Goal: Task Accomplishment & Management: Manage account settings

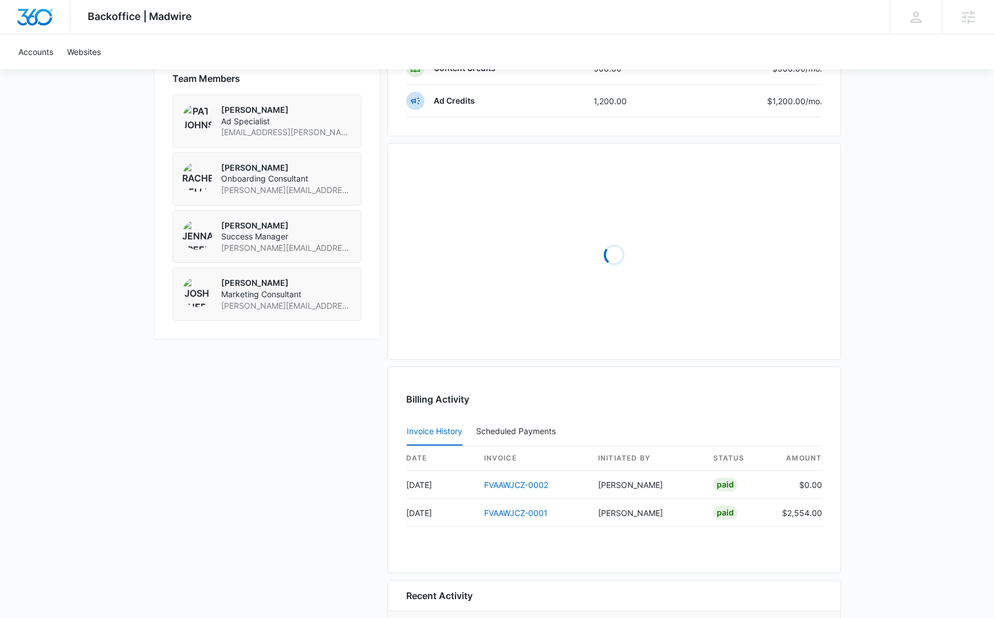
scroll to position [925, 0]
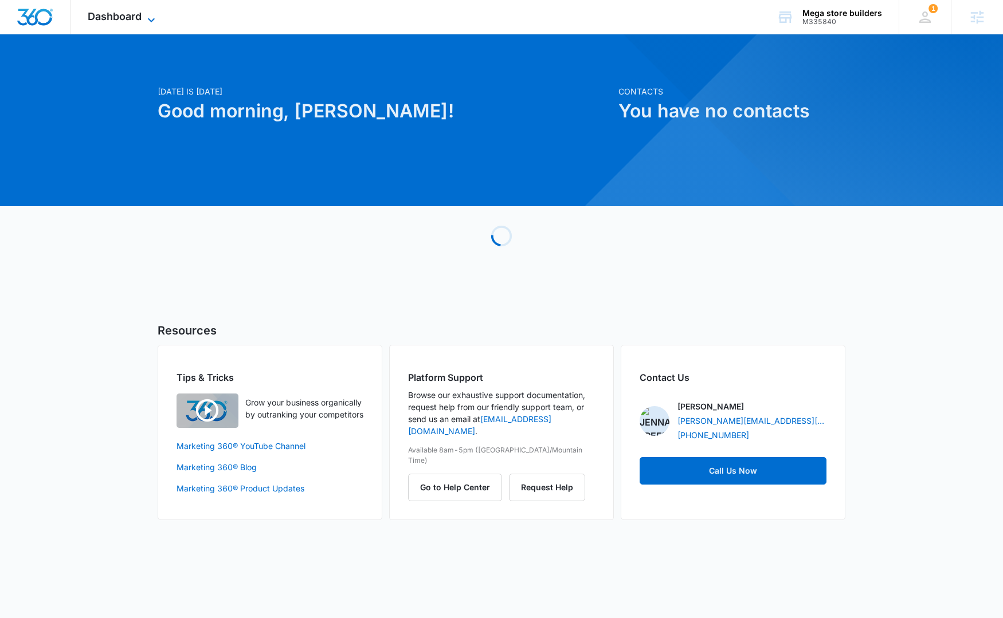
click at [144, 20] on icon at bounding box center [151, 20] width 14 height 14
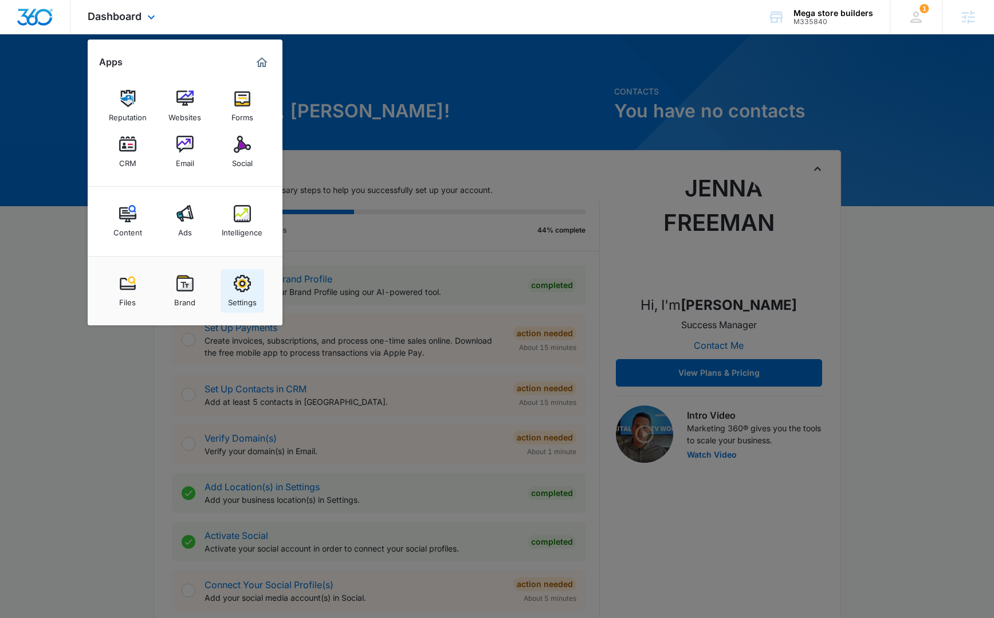
click at [245, 299] on div "Settings" at bounding box center [242, 299] width 29 height 15
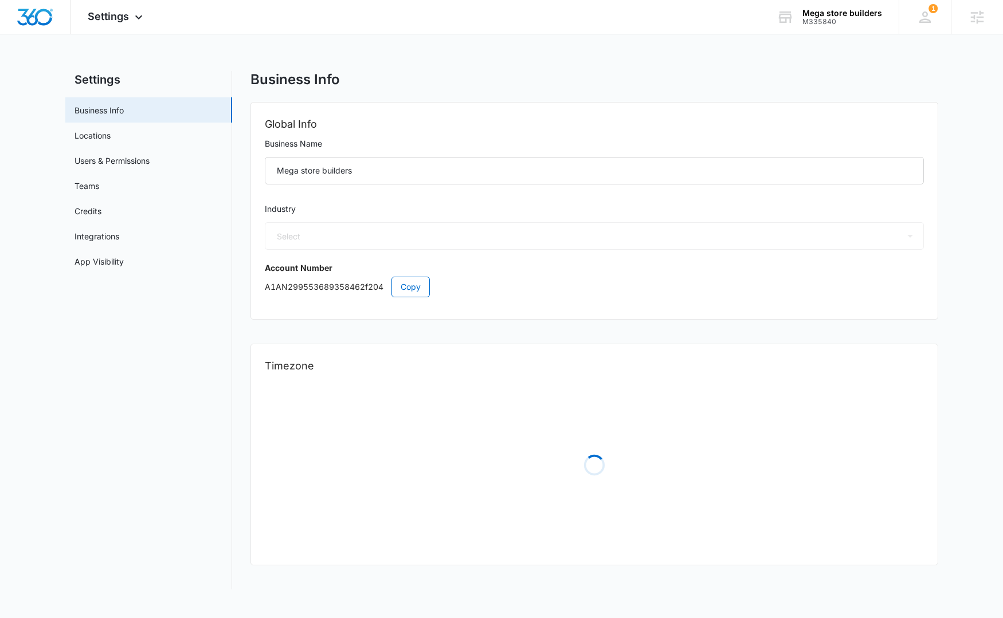
select select "35"
select select "US"
select select "America/Los_Angeles"
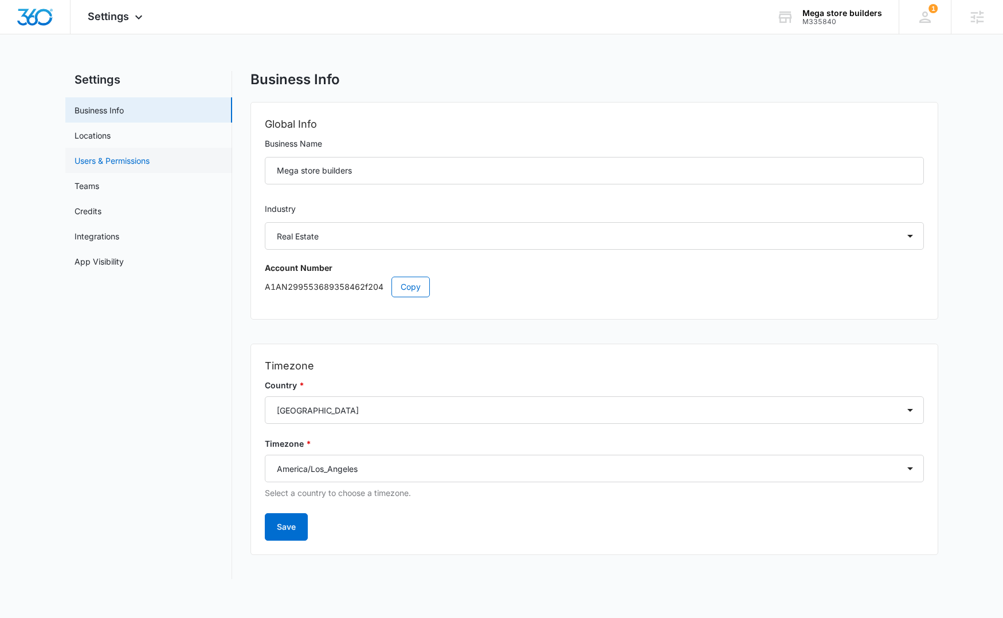
click at [138, 163] on link "Users & Permissions" at bounding box center [111, 161] width 75 height 12
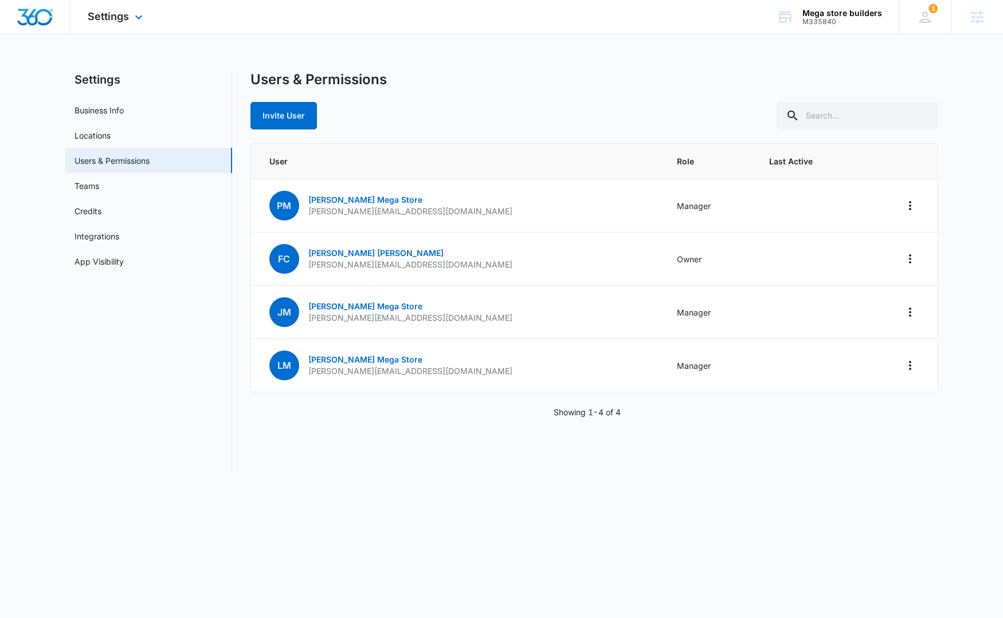
click at [34, 25] on img "Dashboard" at bounding box center [35, 17] width 37 height 17
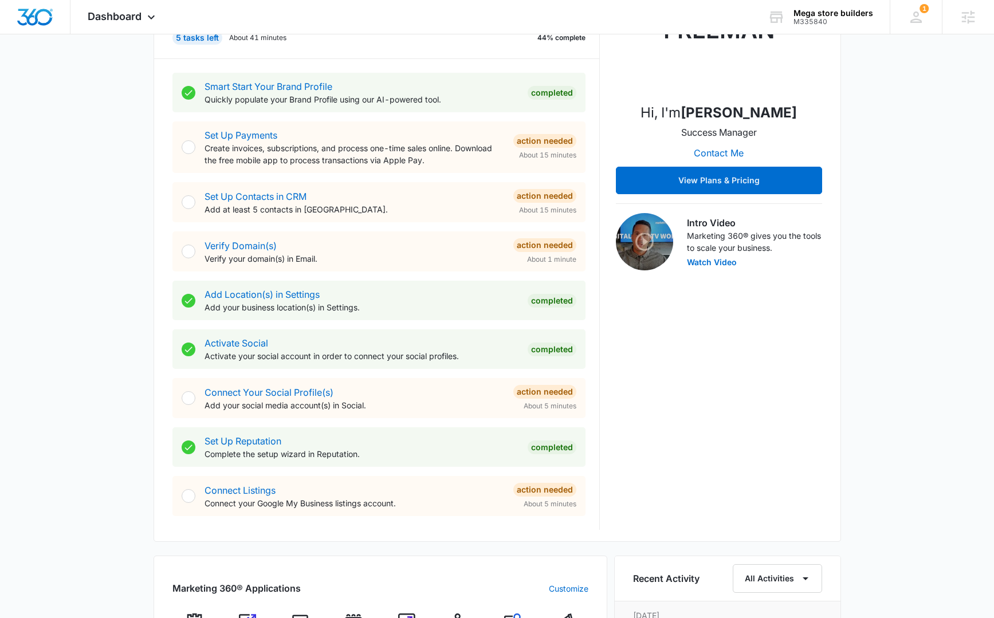
scroll to position [193, 0]
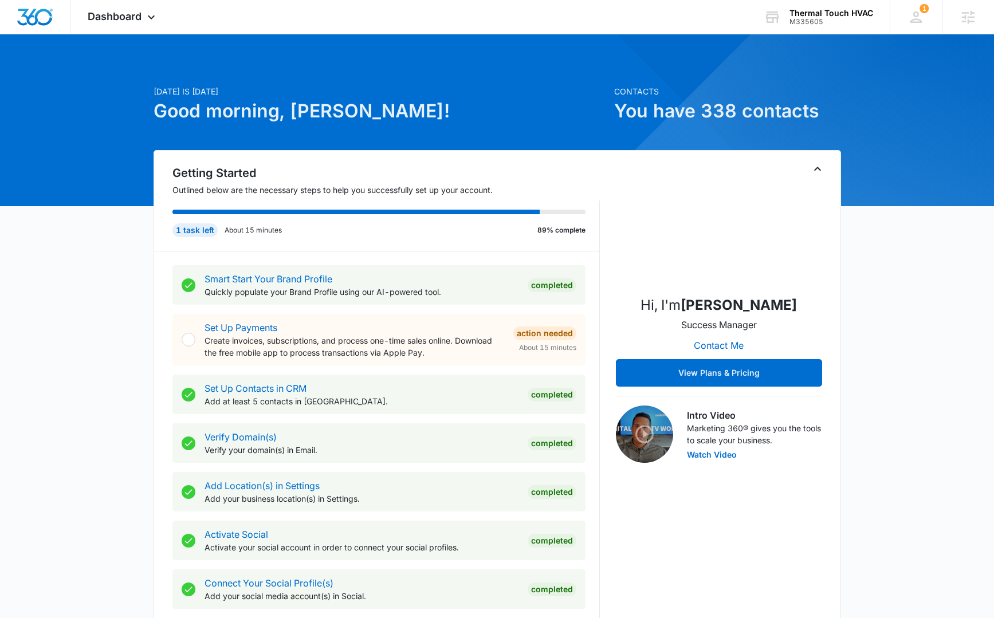
scroll to position [370, 0]
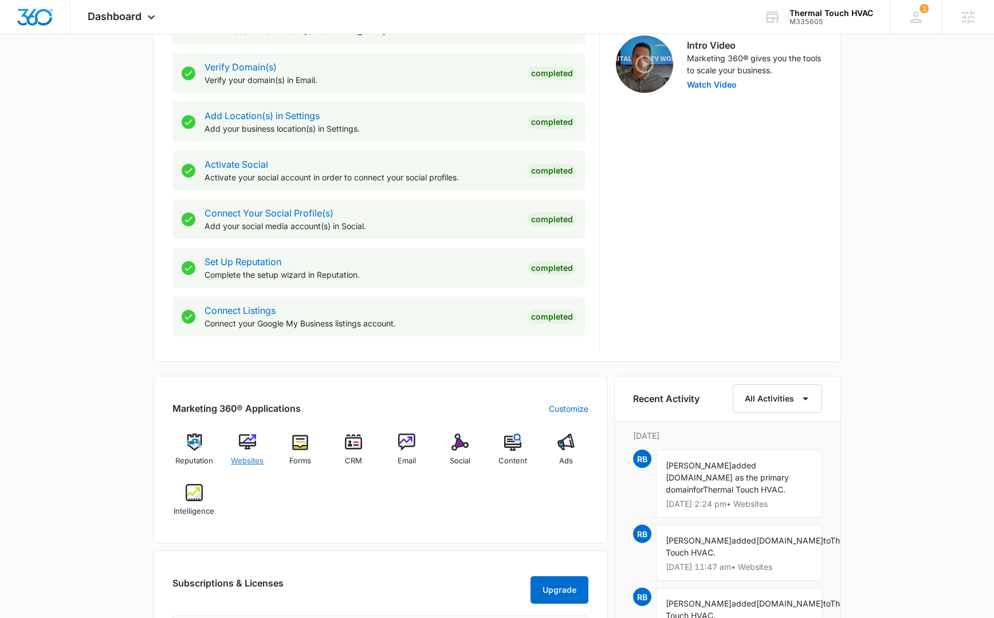
click at [252, 442] on img at bounding box center [247, 442] width 17 height 17
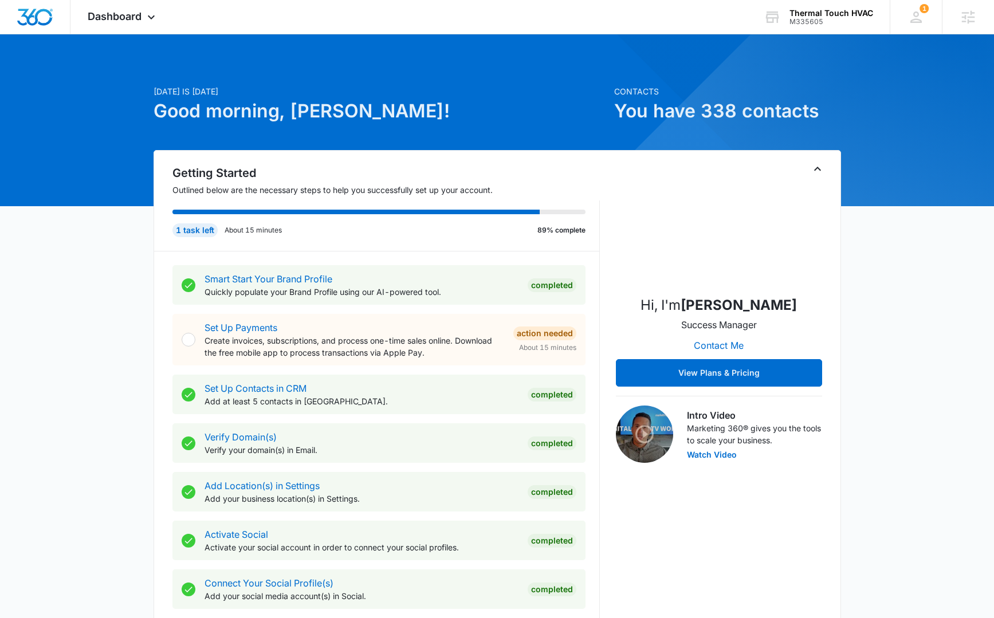
scroll to position [680, 0]
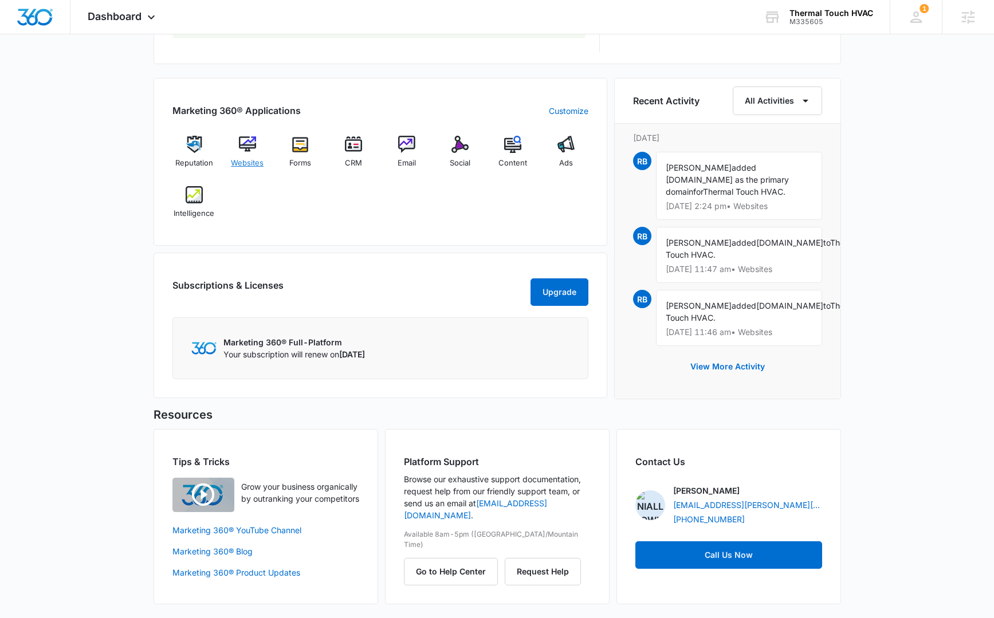
click at [250, 138] on img at bounding box center [247, 144] width 17 height 17
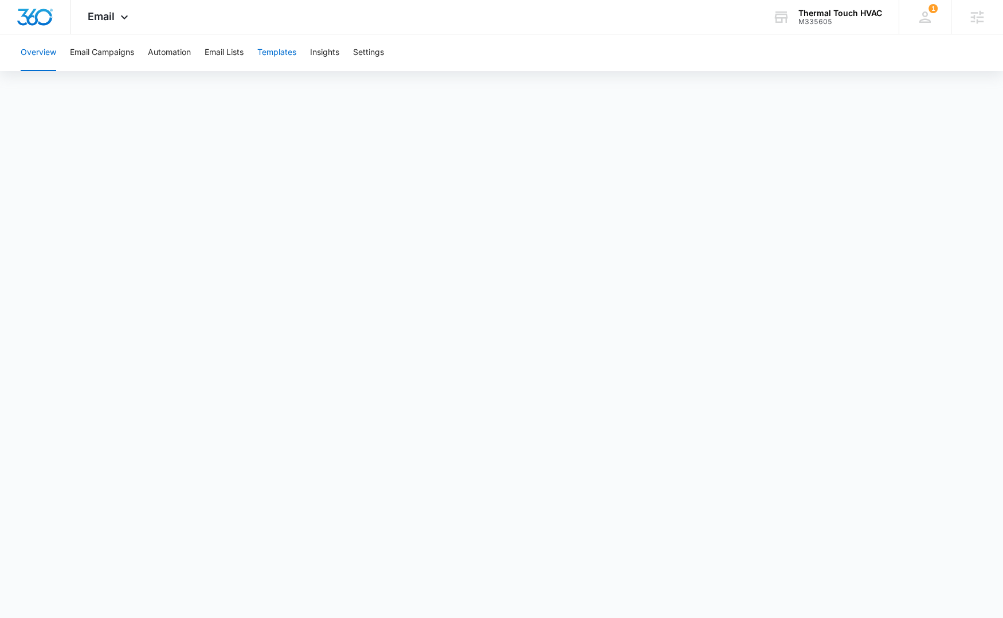
click at [285, 51] on button "Templates" at bounding box center [276, 52] width 39 height 37
click at [174, 52] on button "Automation" at bounding box center [169, 52] width 43 height 37
click at [270, 57] on button "Templates" at bounding box center [276, 52] width 39 height 37
click at [284, 52] on button "Templates" at bounding box center [276, 52] width 39 height 37
click at [367, 51] on button "Settings" at bounding box center [368, 52] width 31 height 37
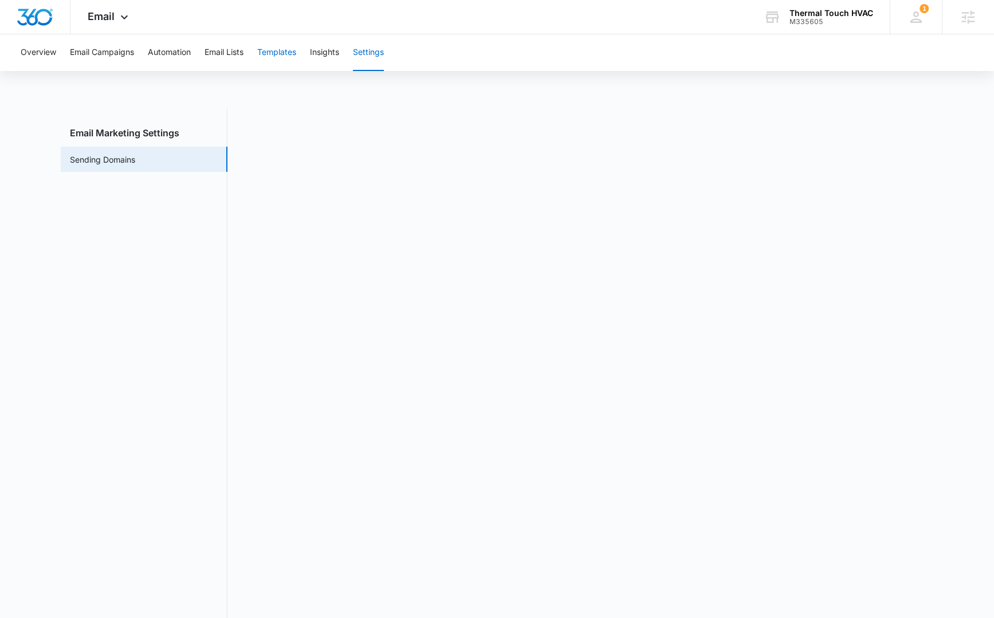
click at [279, 53] on button "Templates" at bounding box center [276, 52] width 39 height 37
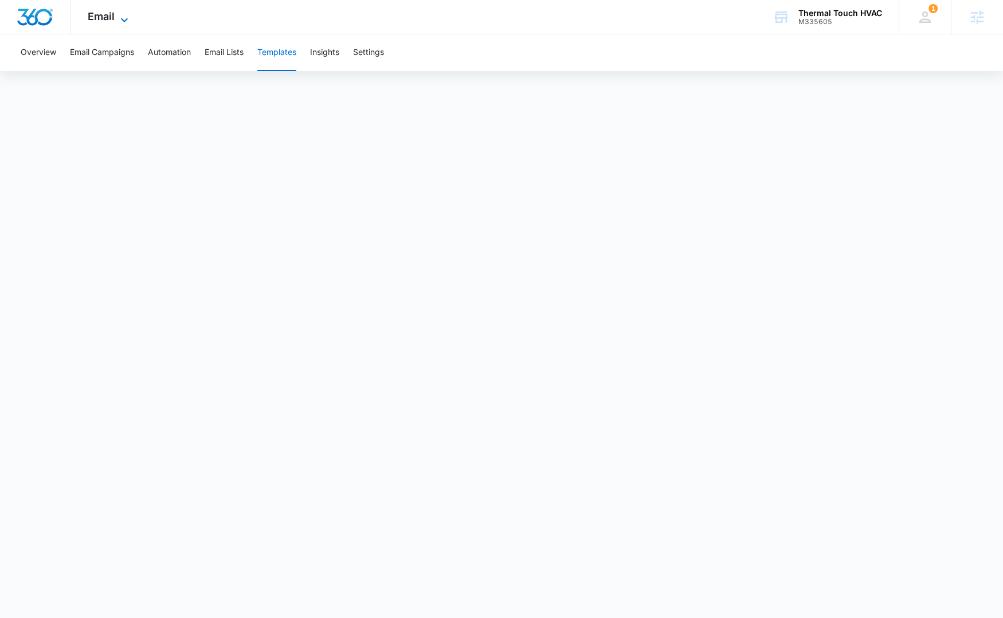
click at [117, 23] on icon at bounding box center [124, 20] width 14 height 14
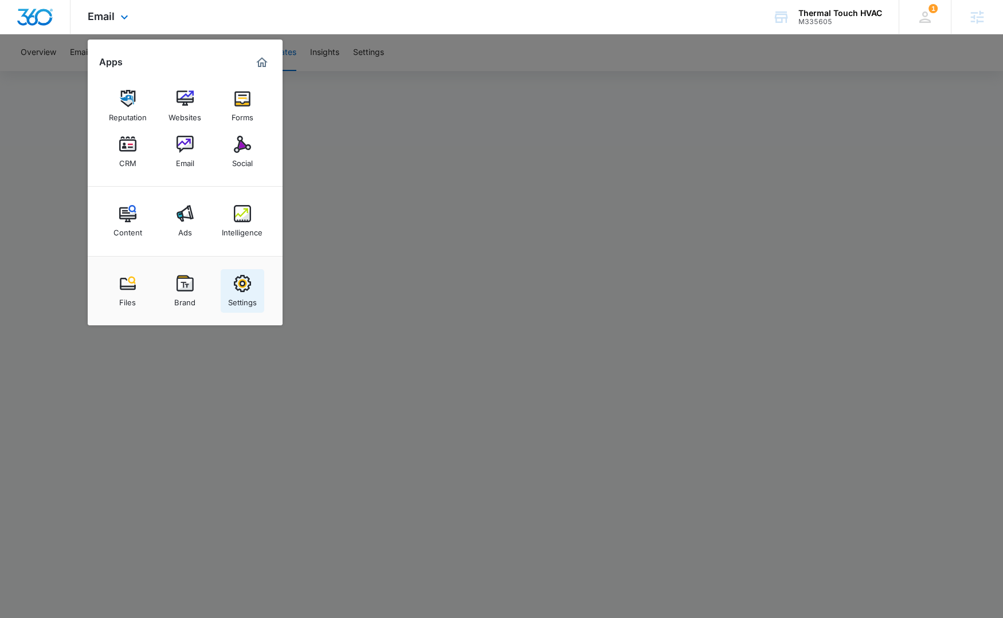
click at [241, 283] on img at bounding box center [242, 283] width 17 height 17
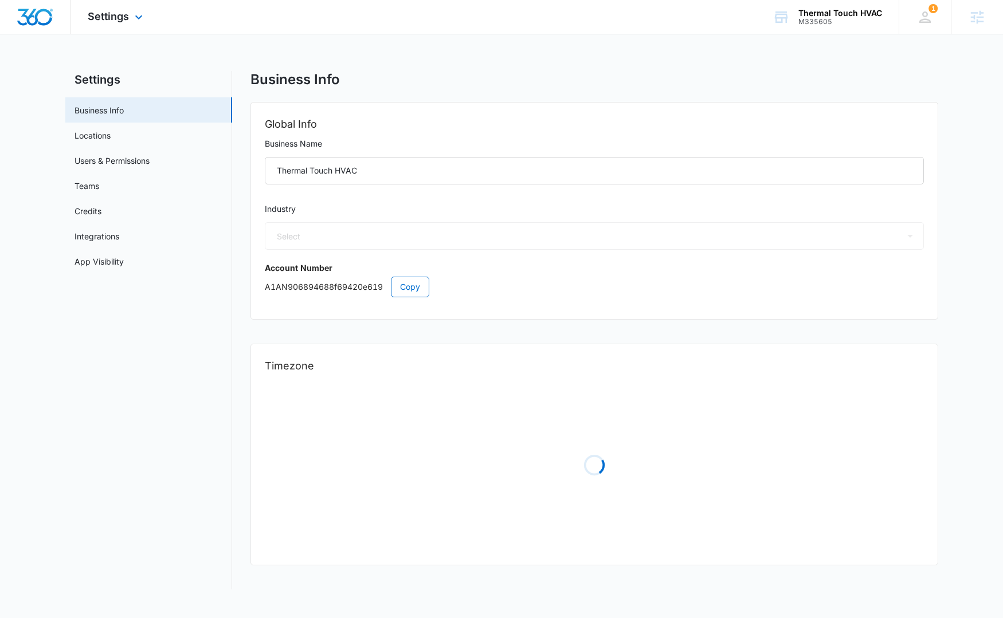
select select "3"
select select "US"
select select "America/New_York"
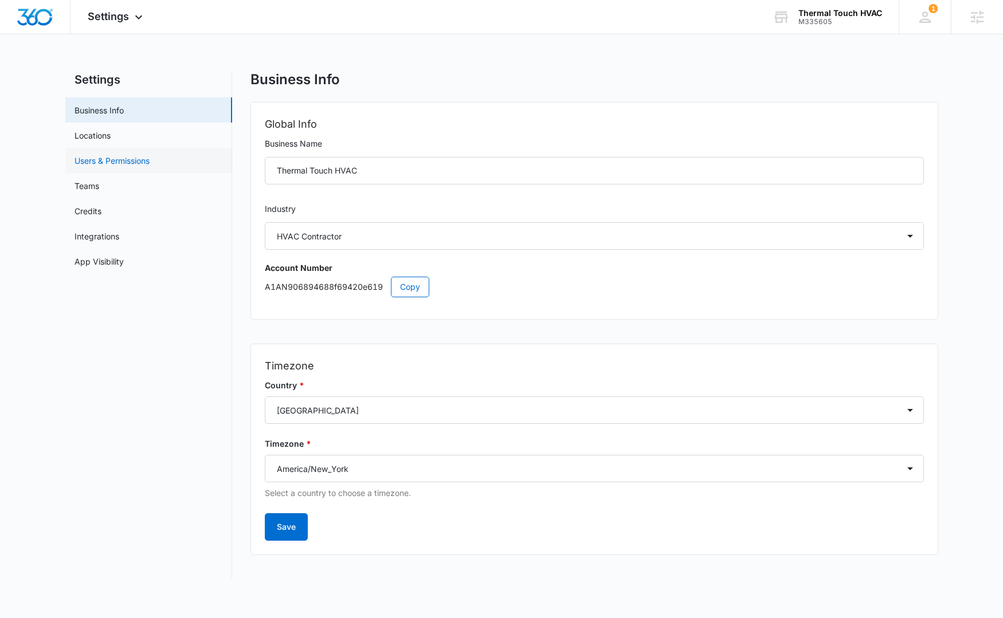
click at [150, 160] on link "Users & Permissions" at bounding box center [111, 161] width 75 height 12
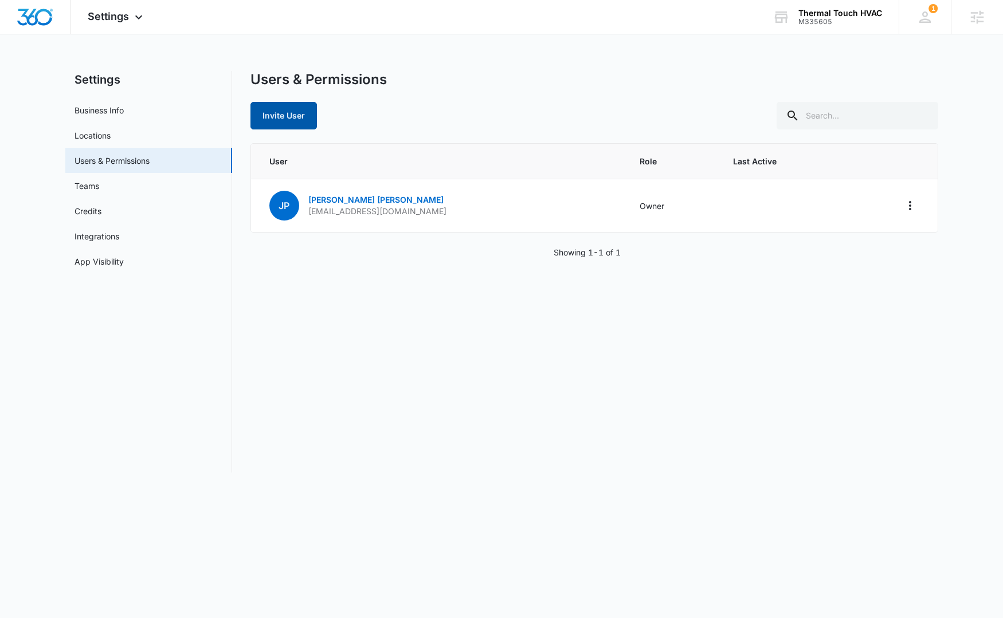
click at [280, 115] on button "Invite User" at bounding box center [283, 116] width 66 height 28
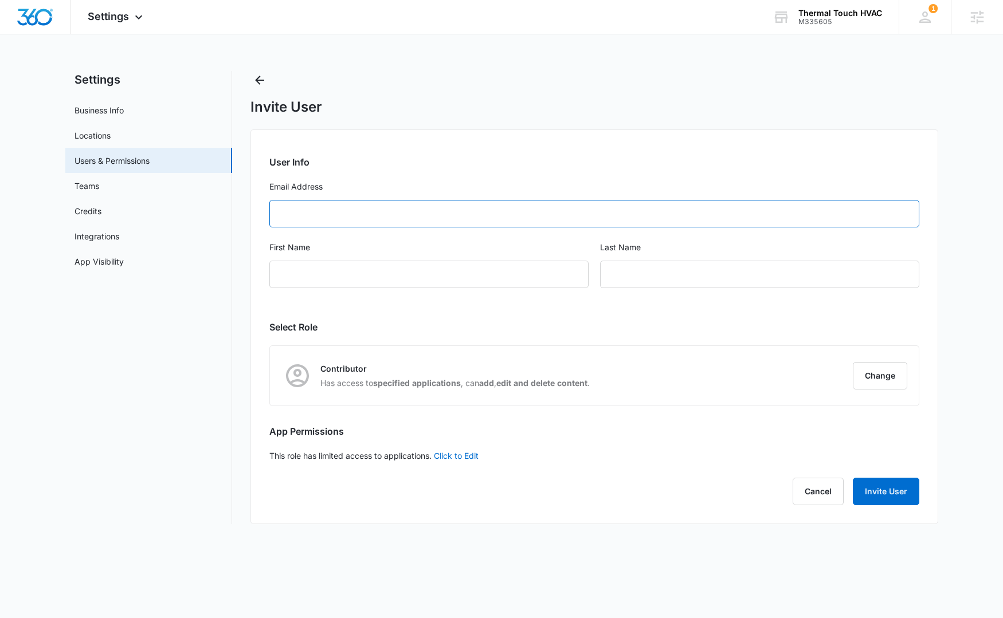
click at [350, 214] on input "Email Address" at bounding box center [594, 214] width 650 height 28
paste input "[EMAIL_ADDRESS][DOMAIN_NAME]"
type input "[EMAIL_ADDRESS][DOMAIN_NAME]"
click at [353, 277] on input "First Name" at bounding box center [428, 275] width 319 height 28
type input "[PERSON_NAME]"
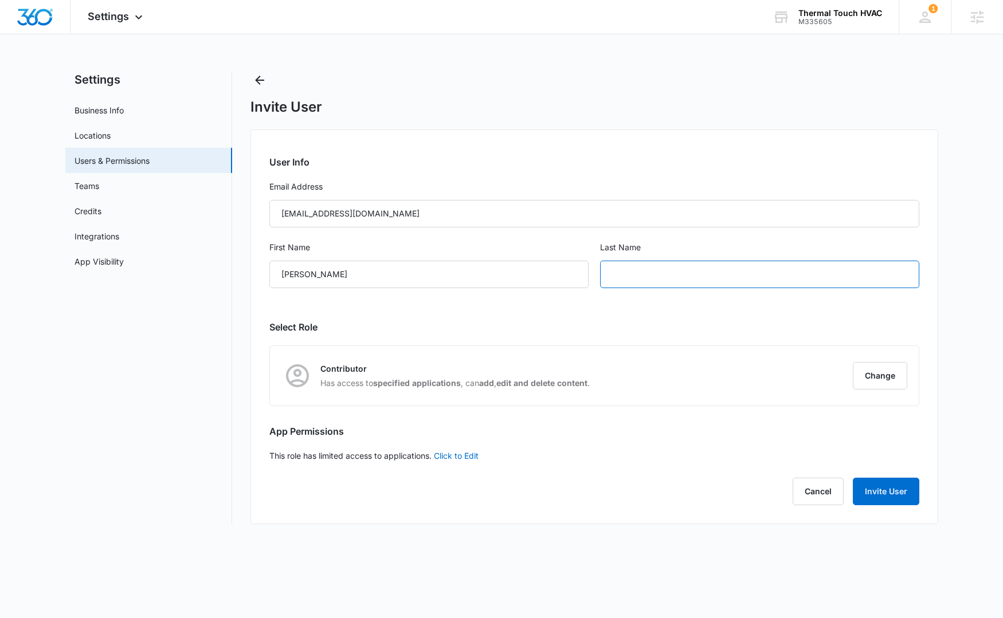
click at [666, 273] on input "text" at bounding box center [759, 275] width 319 height 28
type input "[PERSON_NAME]"
click at [893, 378] on button "Change" at bounding box center [880, 376] width 54 height 28
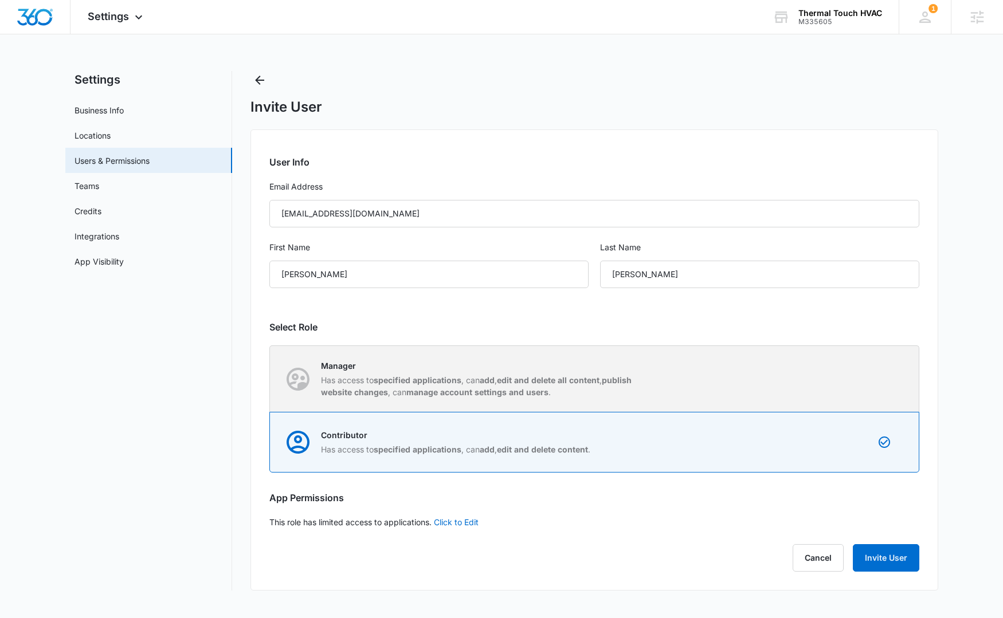
click at [835, 356] on div "Manager Has access to specified applications , can add , edit and delete all co…" at bounding box center [594, 379] width 648 height 66
click at [270, 379] on input "Manager Has access to specified applications , can add , edit and delete all co…" at bounding box center [270, 379] width 1 height 1
radio input "true"
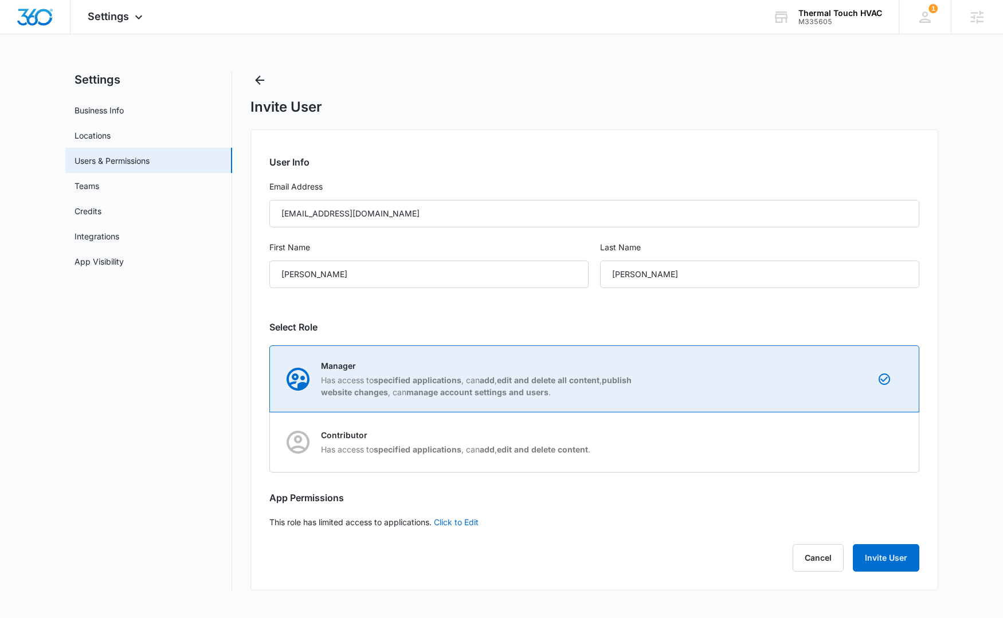
checkbox input "true"
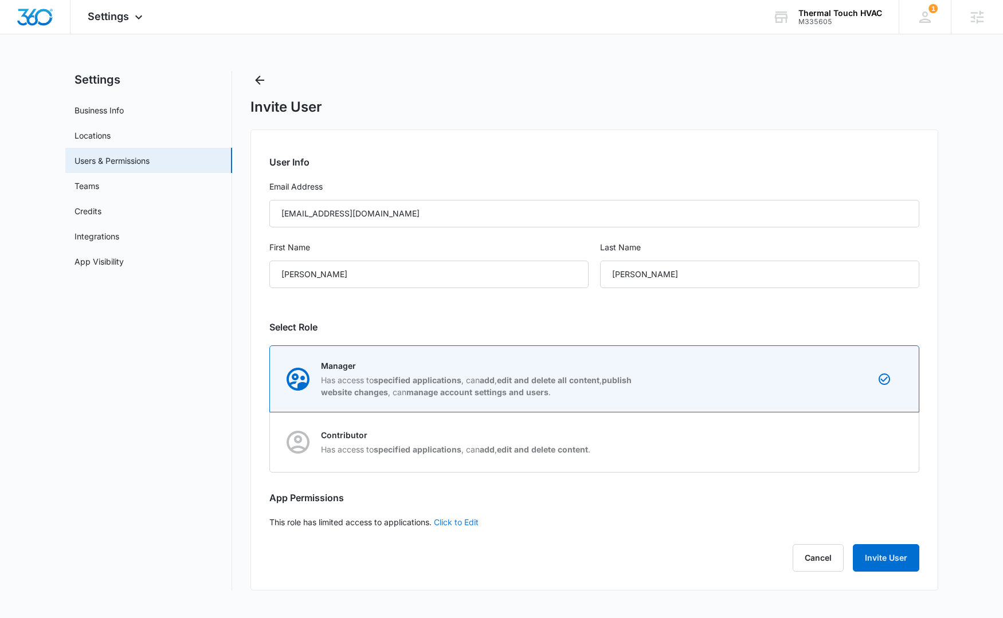
click at [466, 523] on link "Click to Edit" at bounding box center [456, 522] width 45 height 10
click at [905, 571] on button "Invite User" at bounding box center [886, 565] width 66 height 28
